Goal: Information Seeking & Learning: Learn about a topic

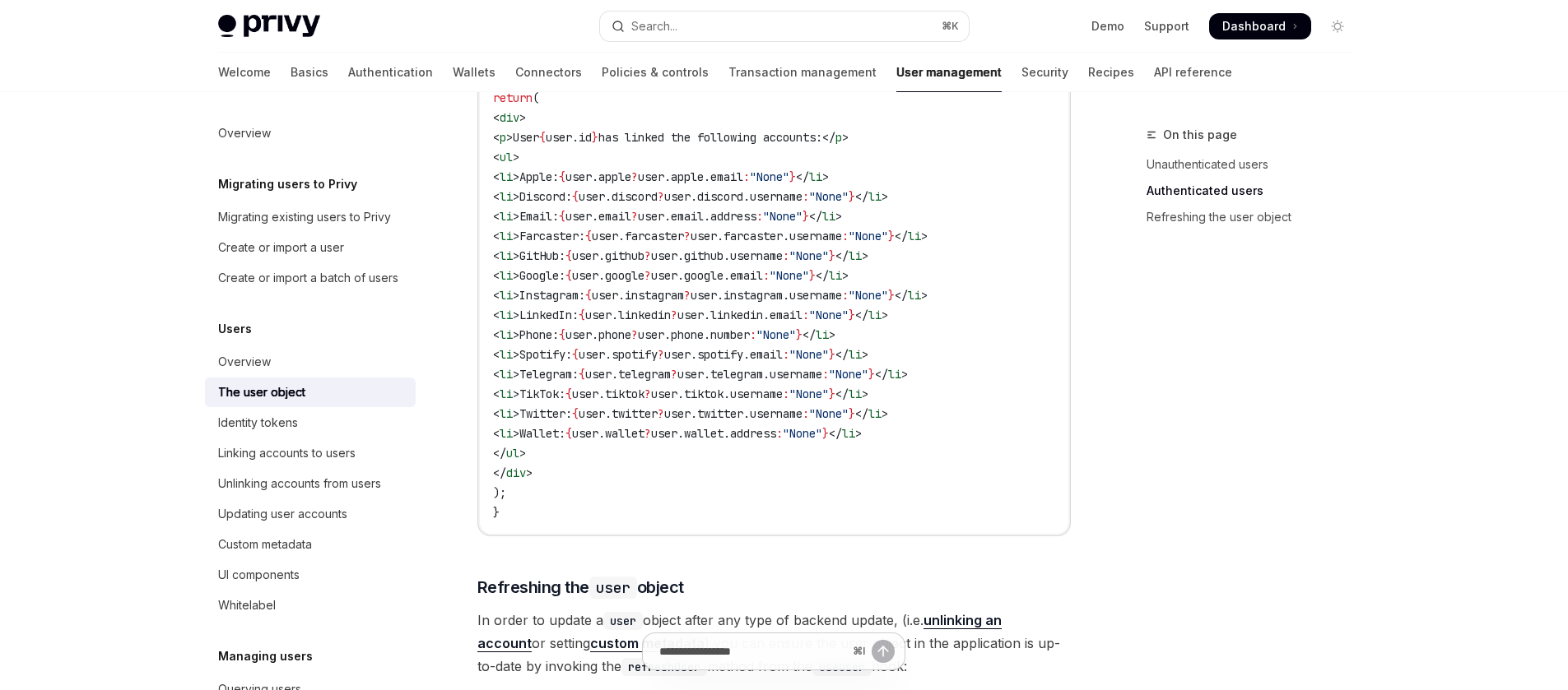
scroll to position [2024, 0]
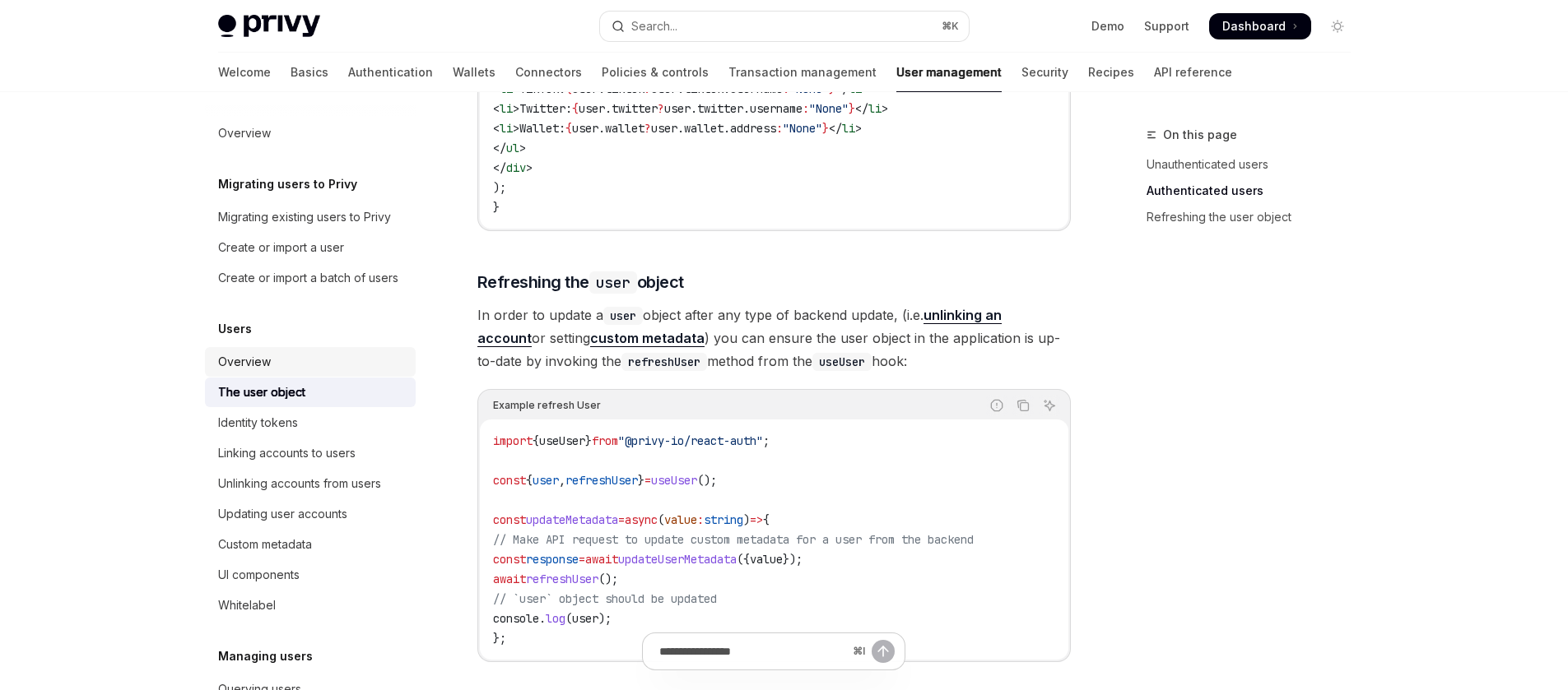
click at [288, 372] on div "Overview" at bounding box center [312, 362] width 187 height 19
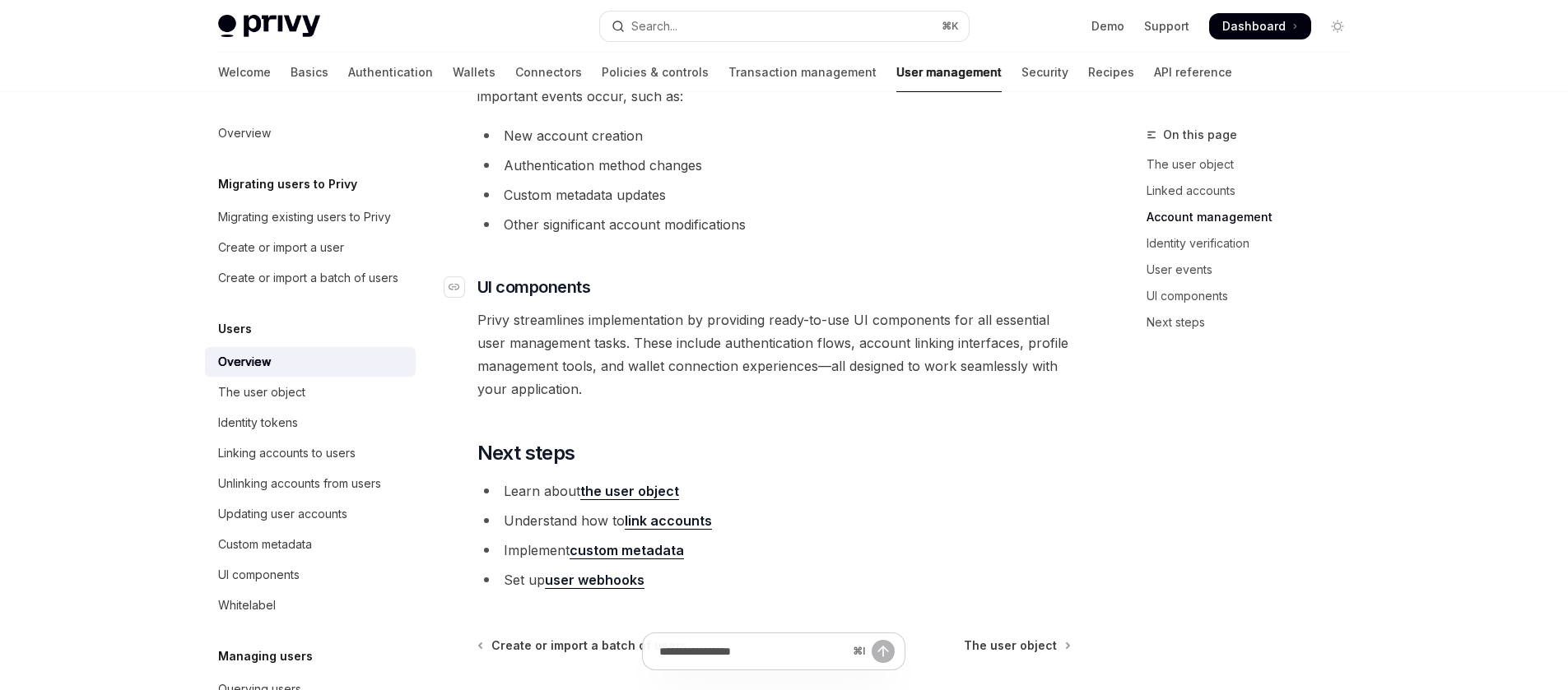
scroll to position [1786, 0]
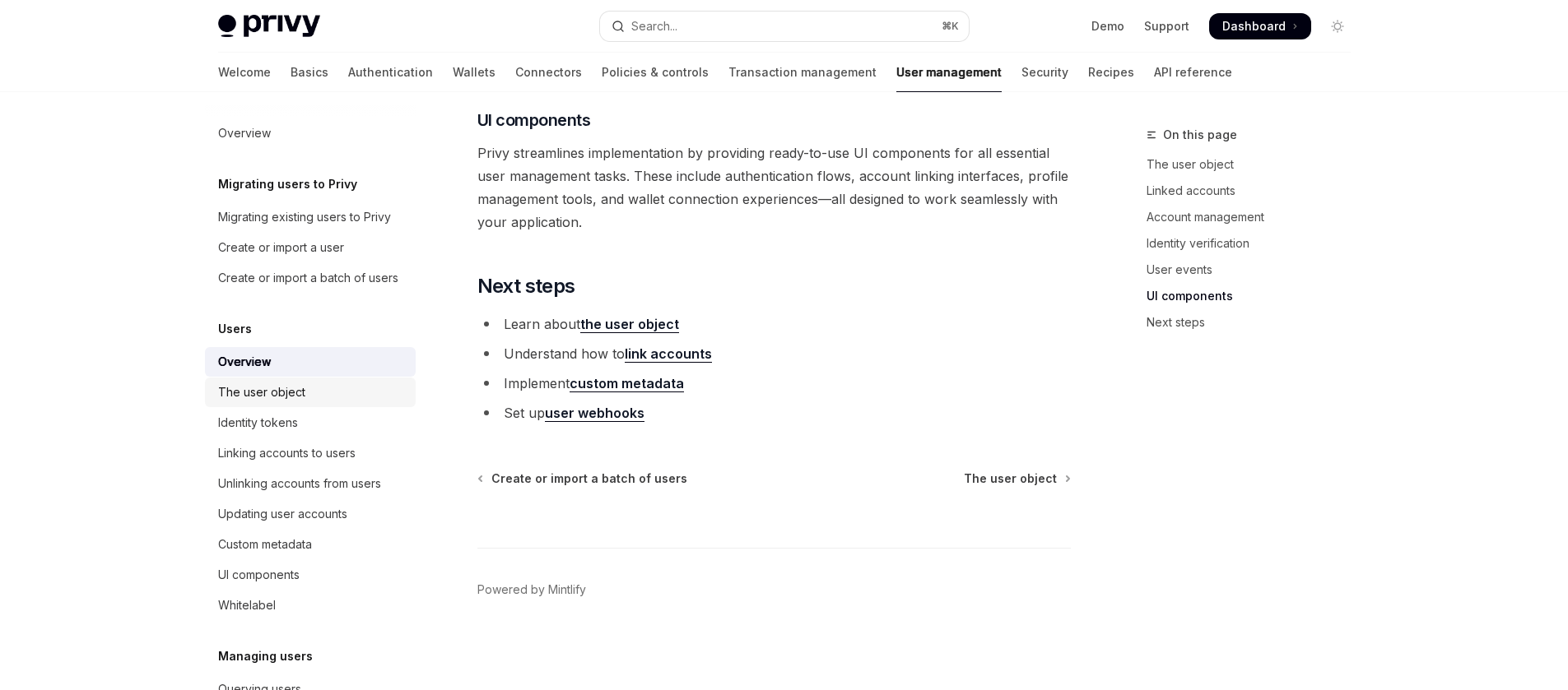
click at [305, 402] on div "The user object" at bounding box center [312, 393] width 187 height 19
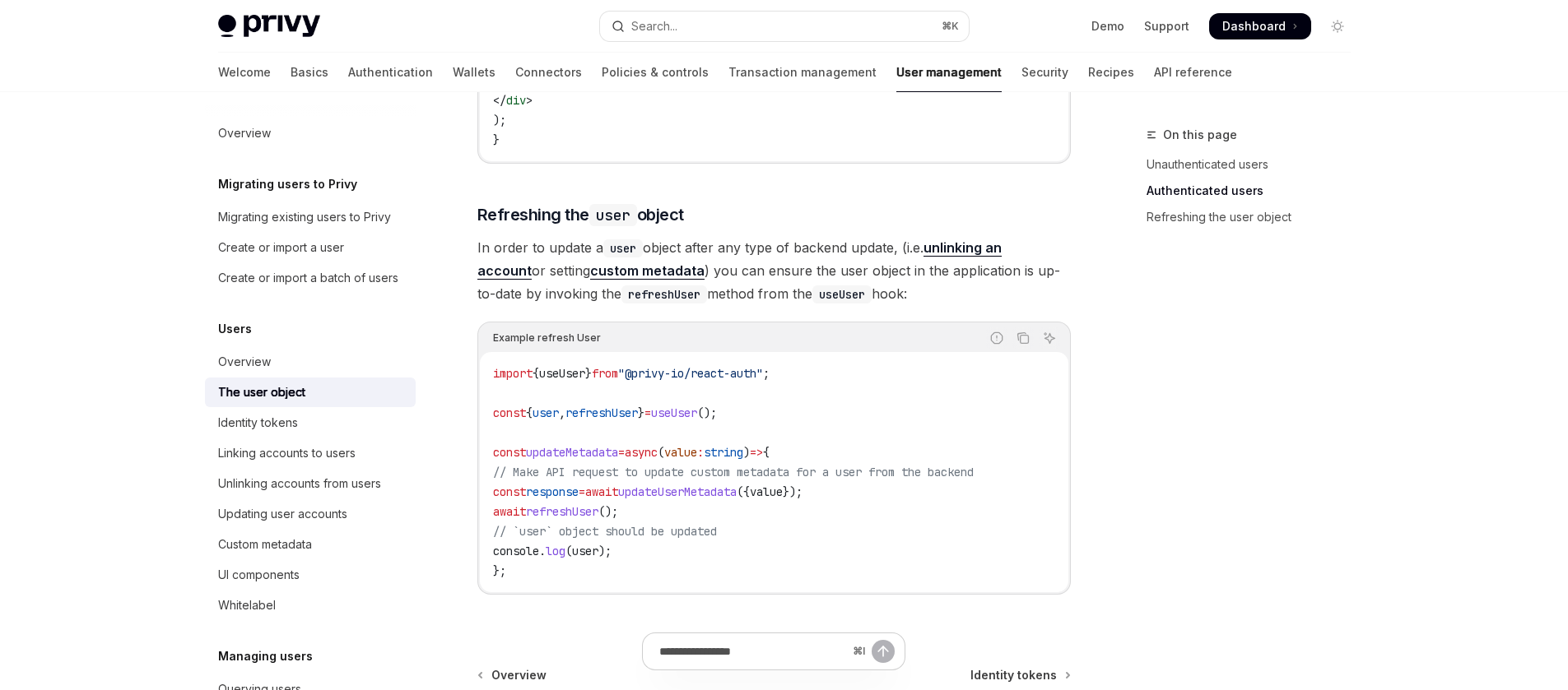
scroll to position [1893, 0]
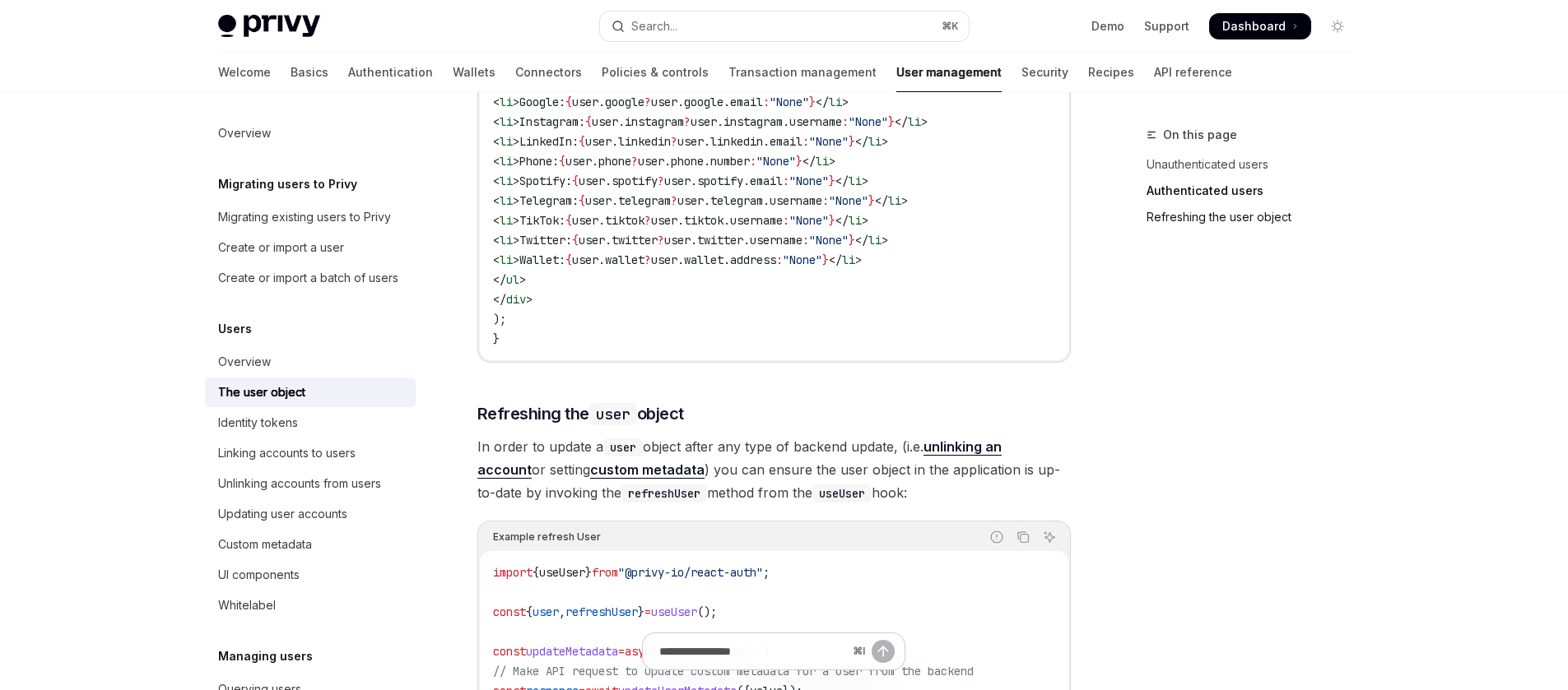
click at [1227, 220] on link "Refreshing the user object" at bounding box center [1255, 216] width 217 height 26
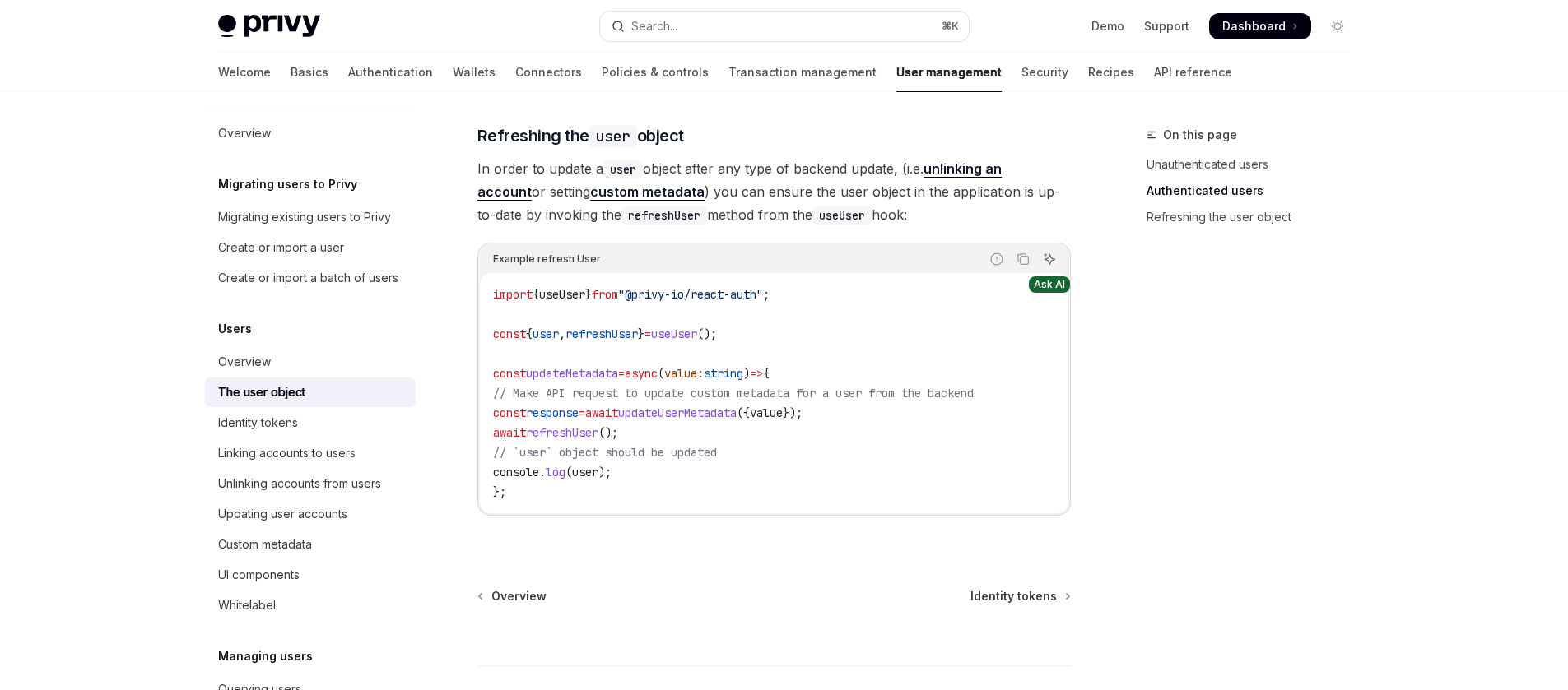
scroll to position [2175, 0]
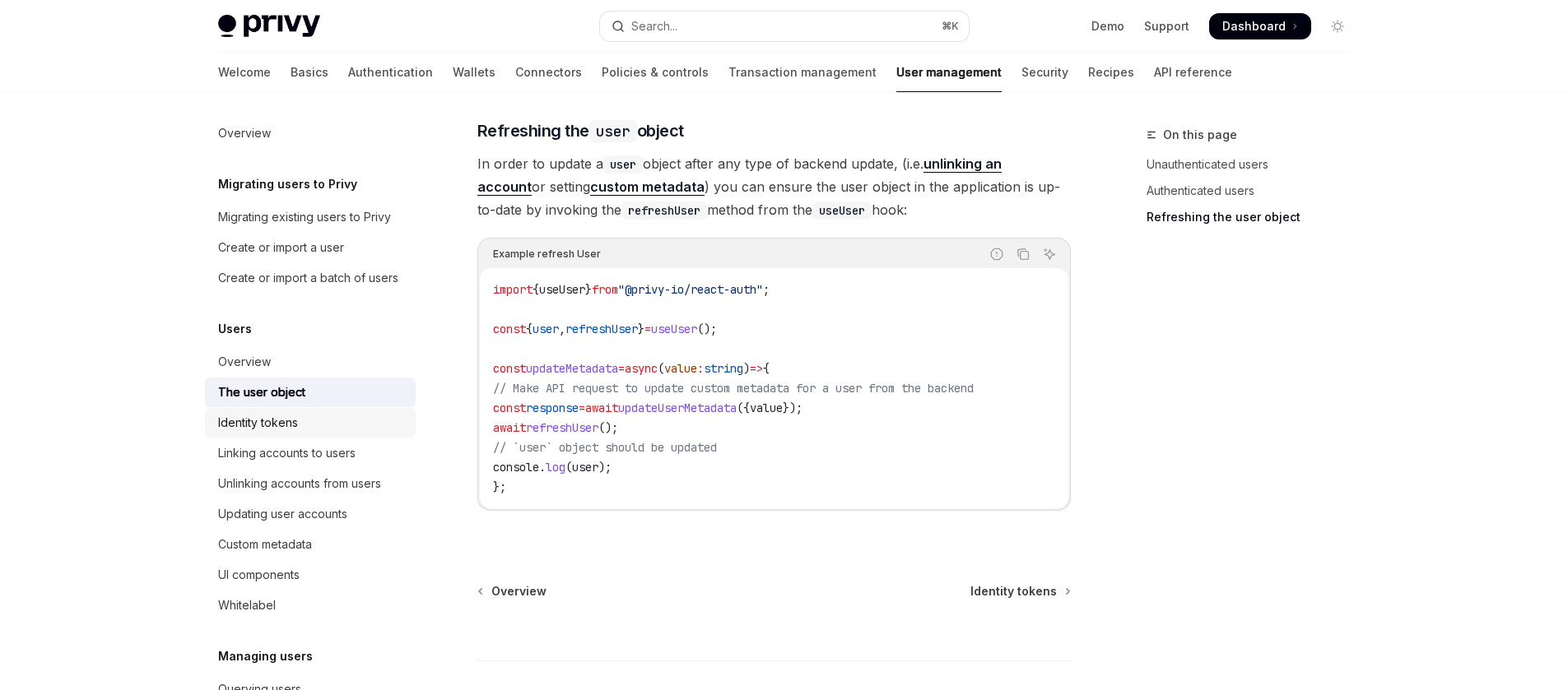
click at [314, 438] on link "Identity tokens" at bounding box center [310, 423] width 211 height 29
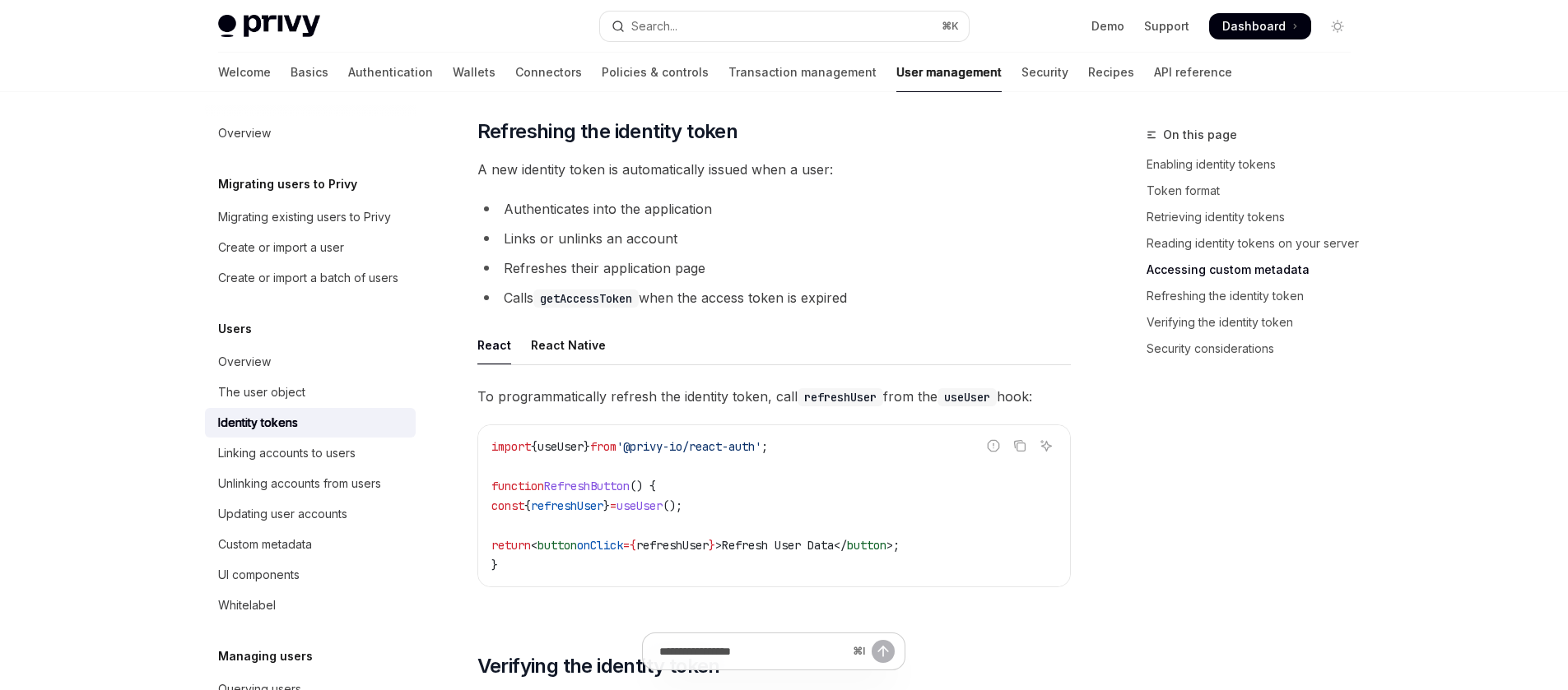
scroll to position [3890, 0]
click at [576, 363] on div "React Native" at bounding box center [568, 344] width 75 height 39
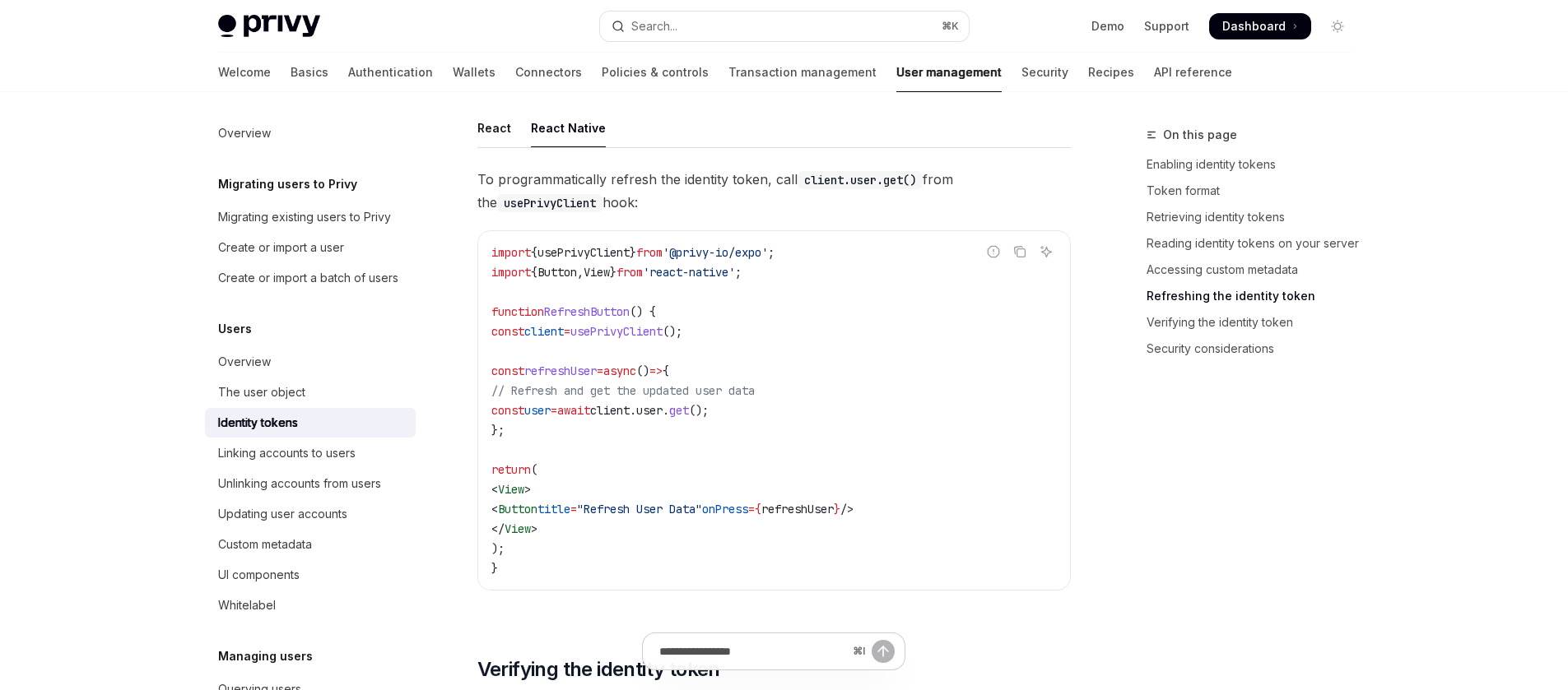
scroll to position [4108, 0]
click at [489, 145] on div "React" at bounding box center [494, 126] width 34 height 39
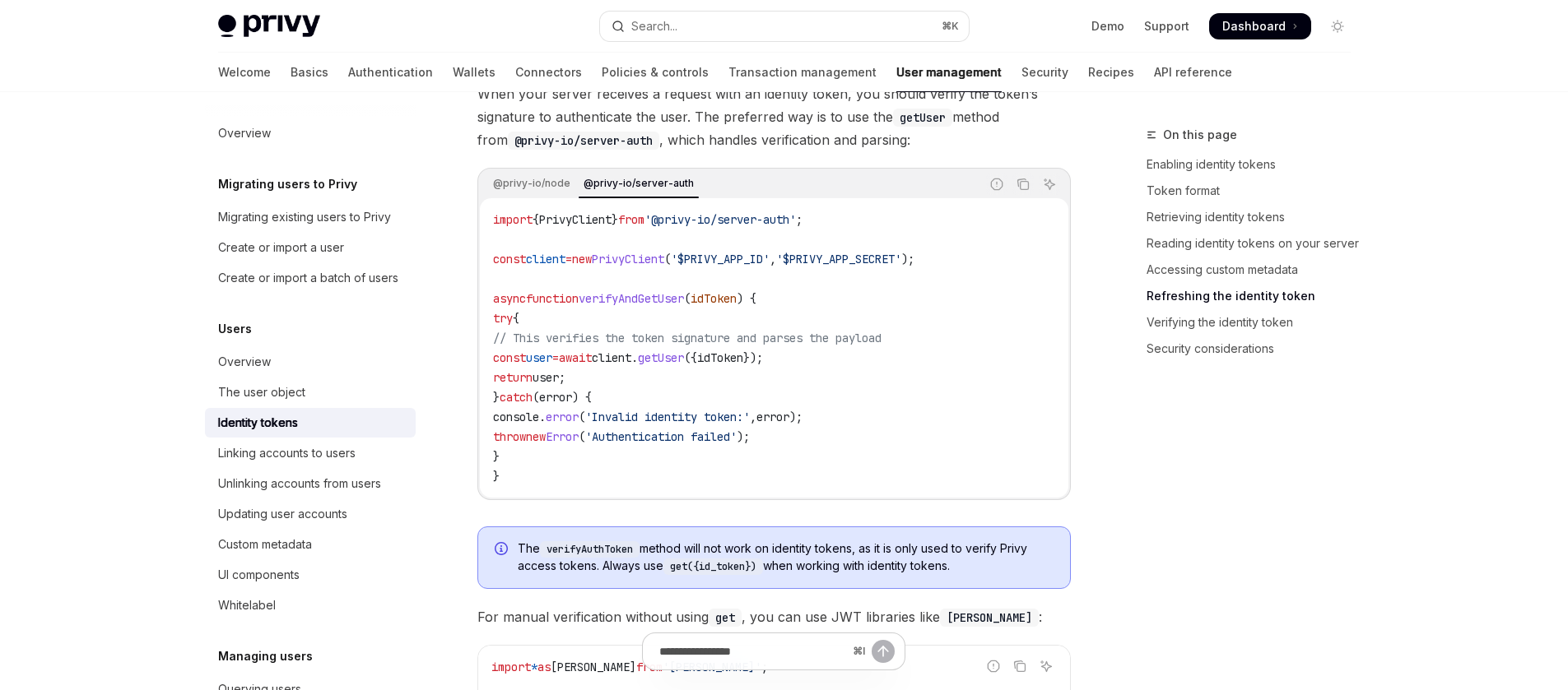
scroll to position [4500, 0]
click at [368, 402] on div "The user object" at bounding box center [312, 393] width 187 height 19
type textarea "*"
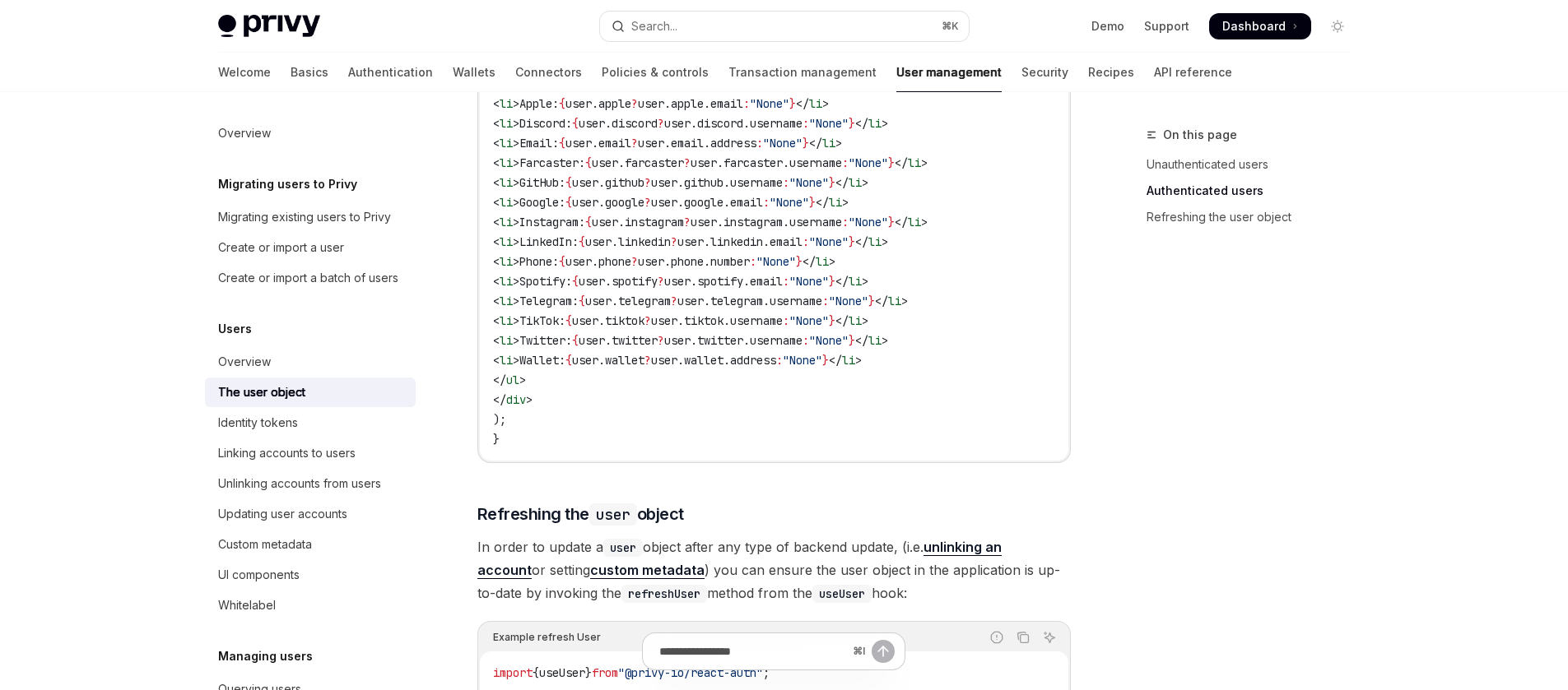
scroll to position [2133, 0]
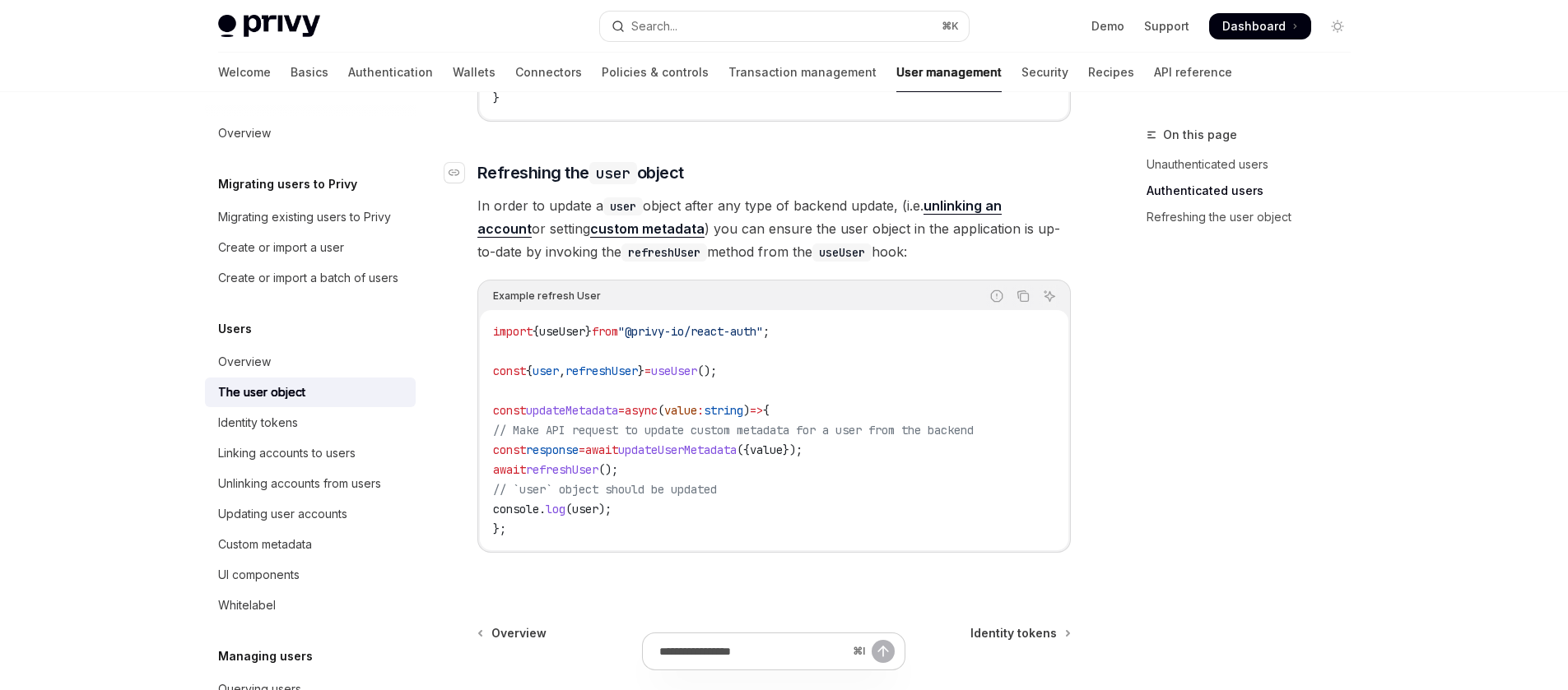
drag, startPoint x: 819, startPoint y: 149, endPoint x: 828, endPoint y: 173, distance: 25.6
drag, startPoint x: 864, startPoint y: 187, endPoint x: 1113, endPoint y: 194, distance: 249.1
click at [958, 184] on h3 "​ Refreshing the user object" at bounding box center [774, 172] width 594 height 23
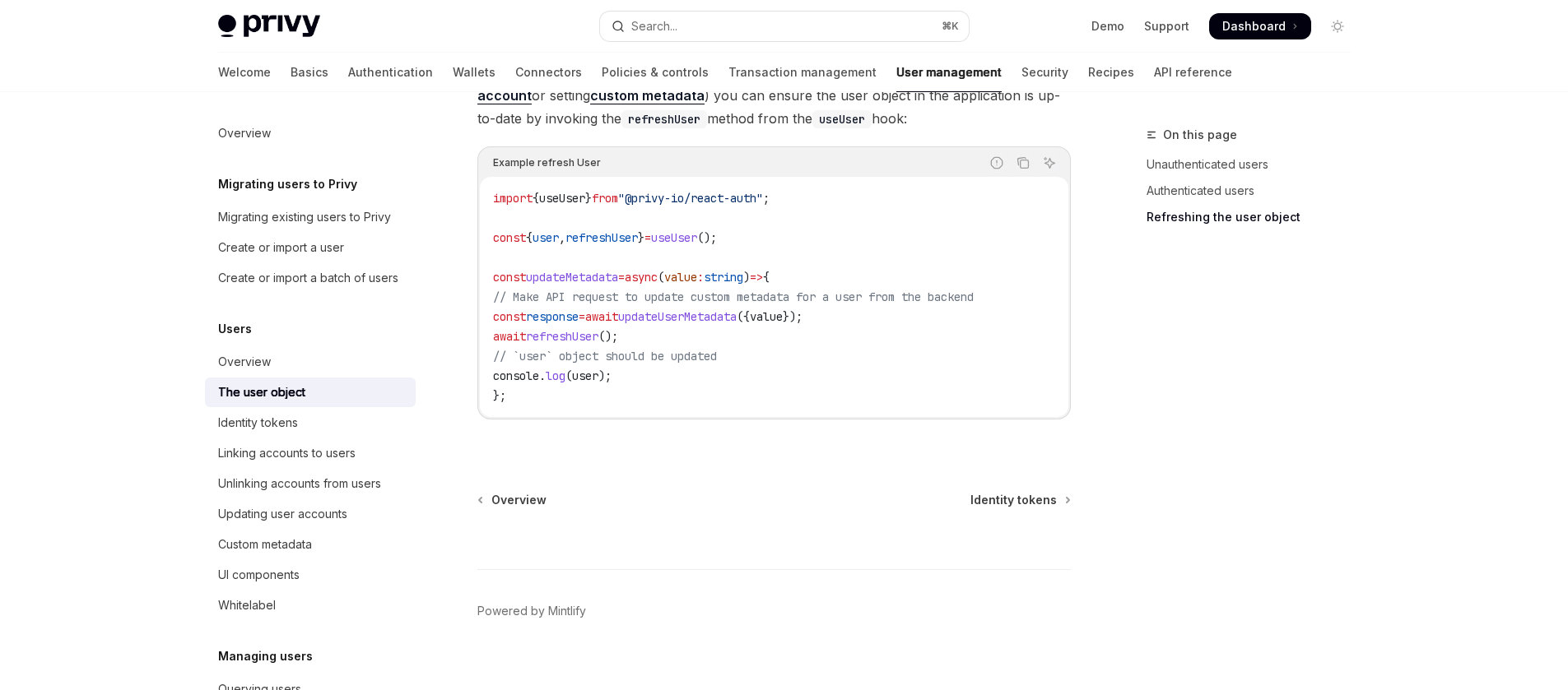
scroll to position [2266, 0]
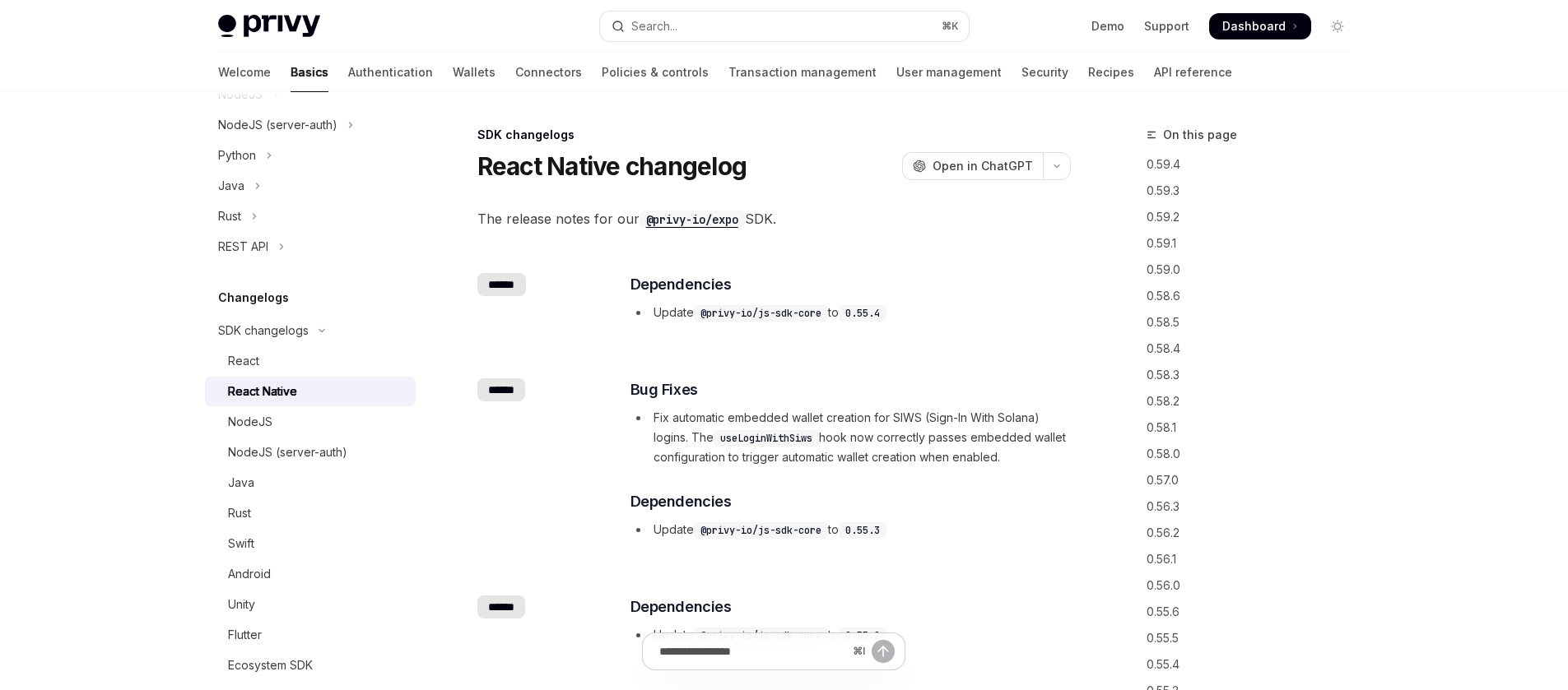
click at [777, 250] on div "​ ****** ​ Dependencies Update @privy-io/js-sdk-core to 0.55.4" at bounding box center [774, 299] width 594 height 105
